Goal: Navigation & Orientation: Find specific page/section

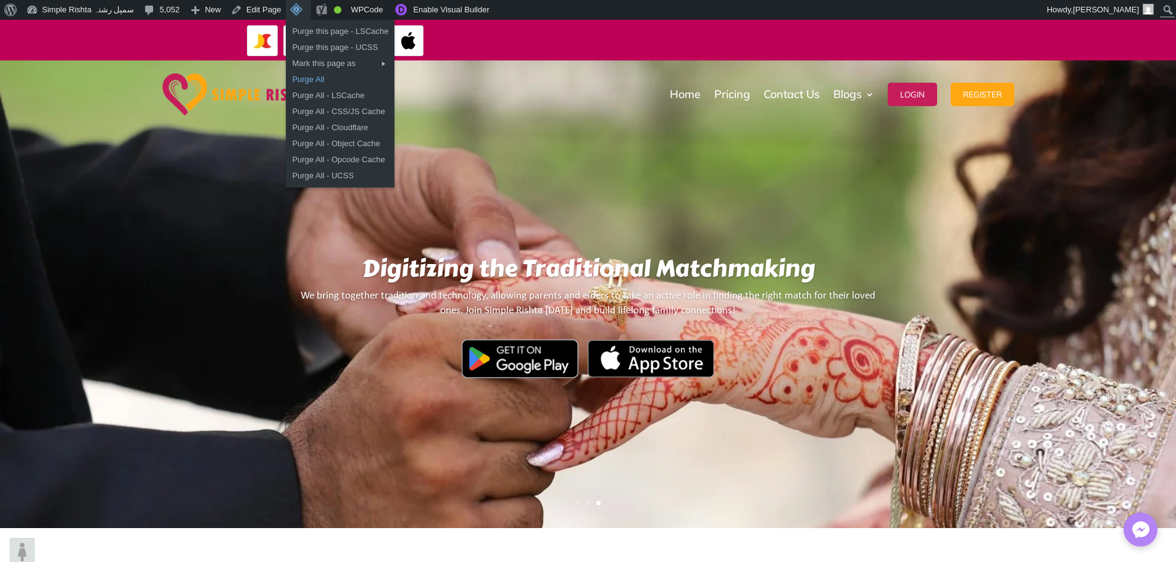
click at [301, 77] on link "Purge All" at bounding box center [340, 80] width 109 height 16
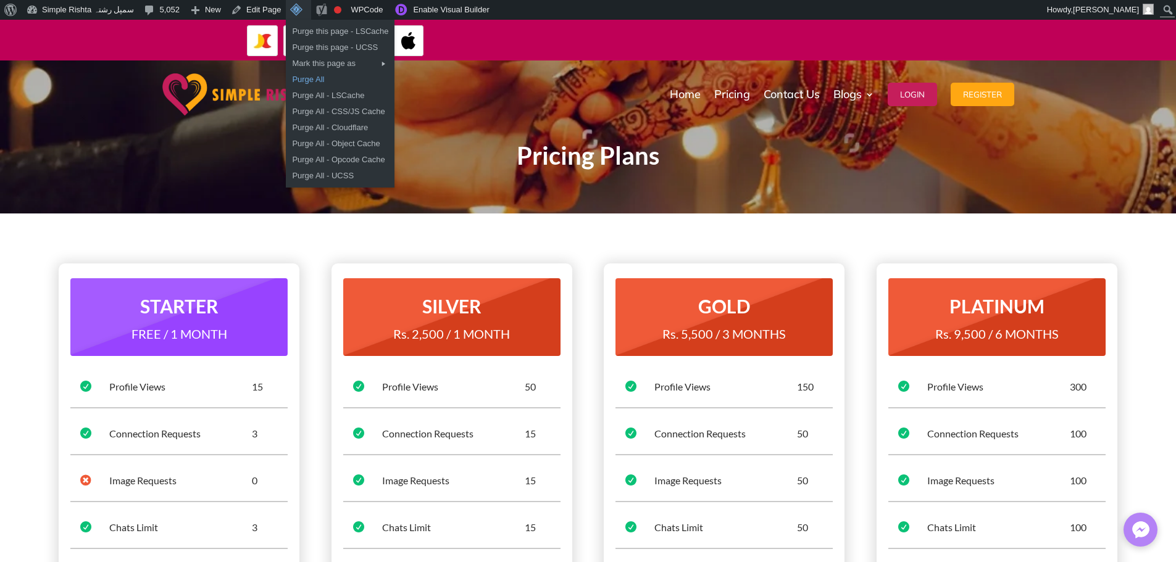
click at [297, 81] on link "Purge All" at bounding box center [340, 80] width 109 height 16
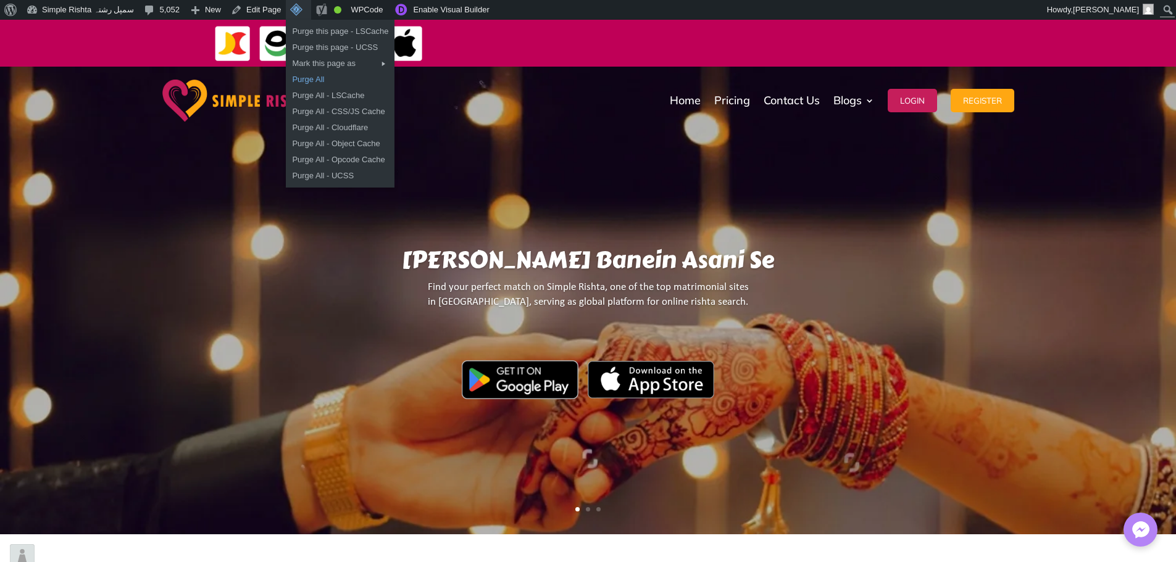
click at [298, 80] on link "Purge All" at bounding box center [340, 80] width 109 height 16
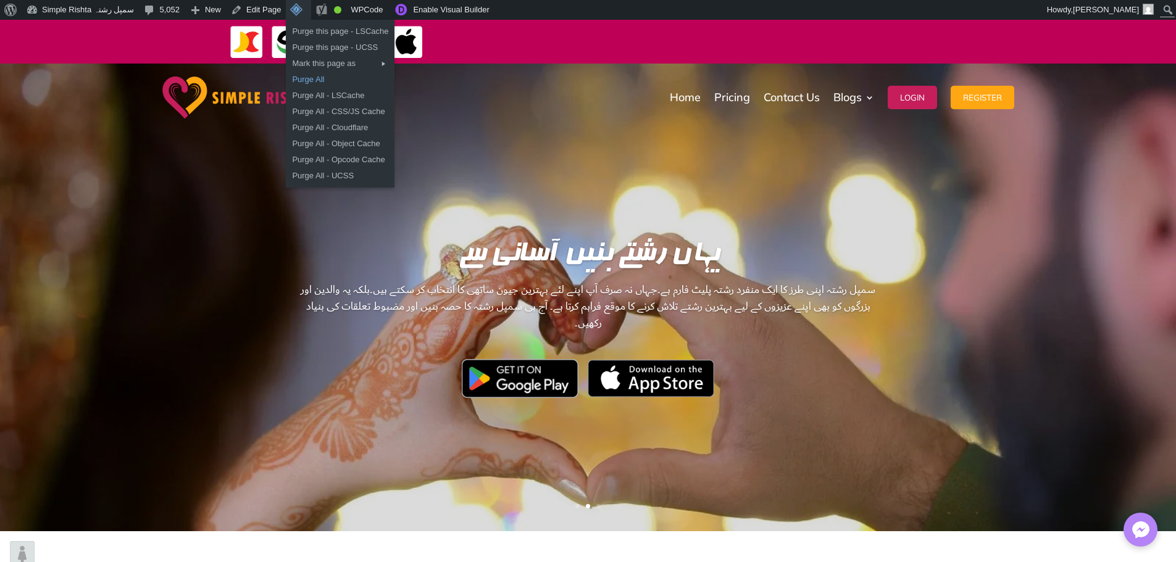
click at [301, 77] on link "Purge All" at bounding box center [340, 80] width 109 height 16
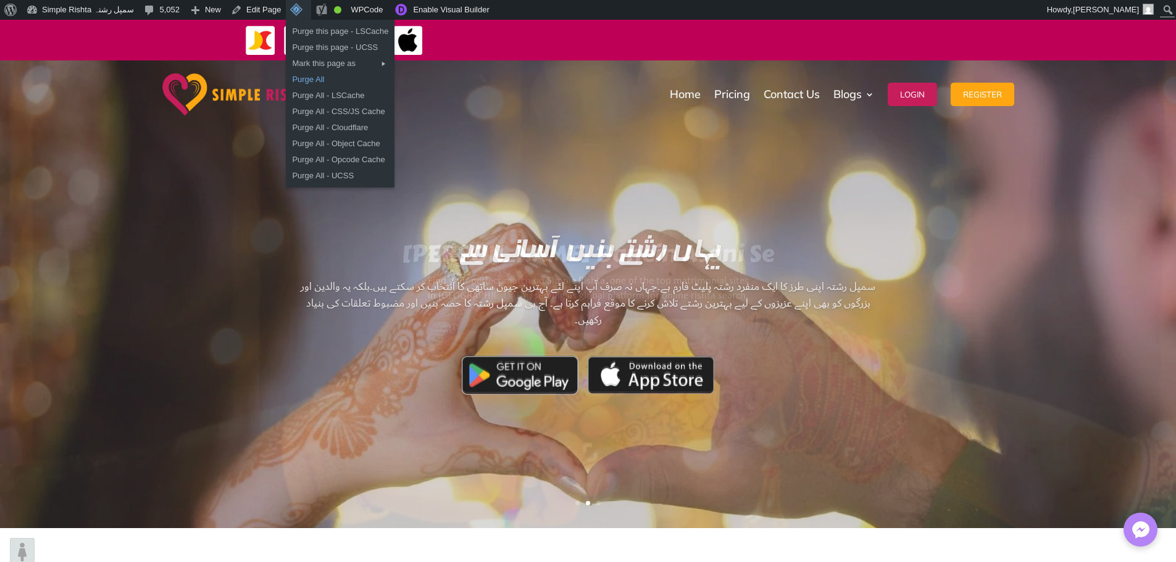
click at [294, 80] on link "Purge All" at bounding box center [340, 80] width 109 height 16
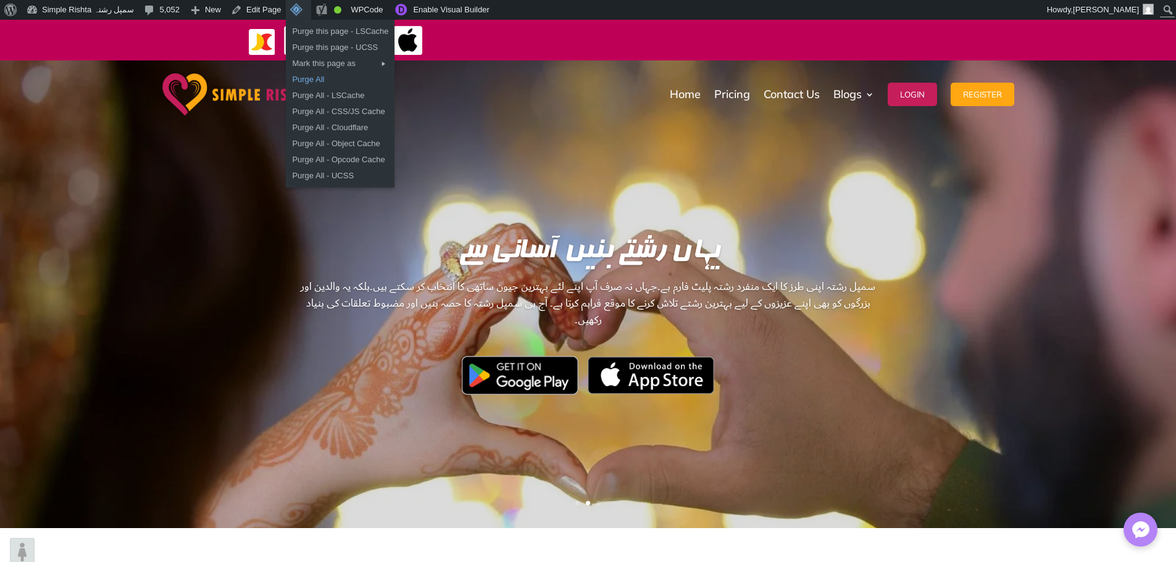
click at [303, 78] on link "Purge All" at bounding box center [340, 80] width 109 height 16
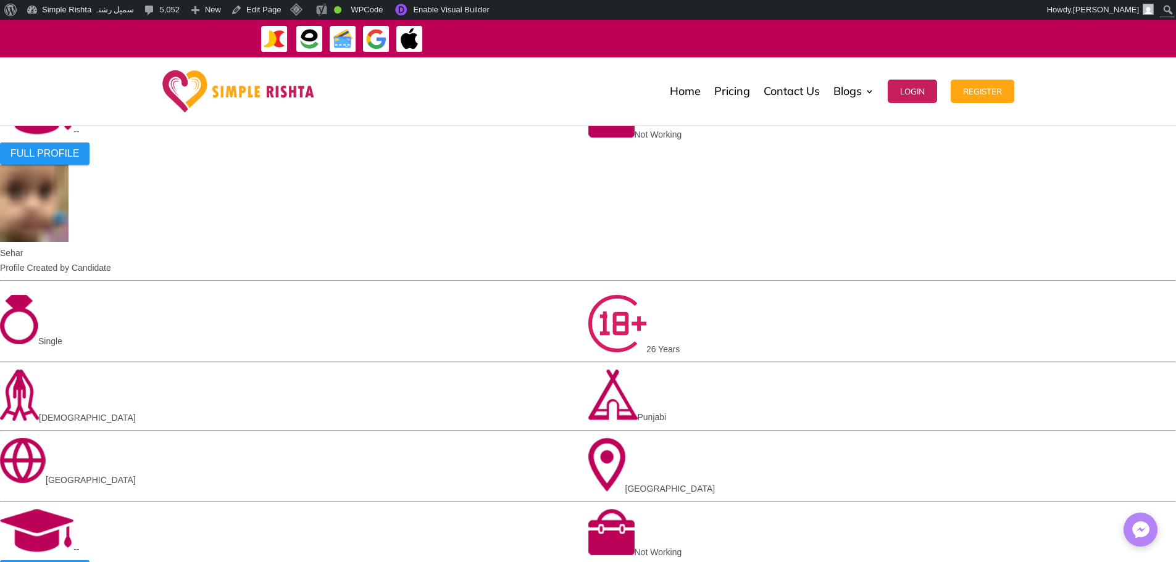
scroll to position [1358, 0]
